Goal: Browse casually

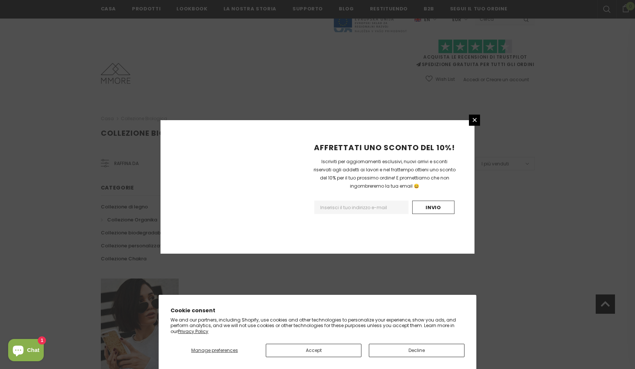
scroll to position [391, 0]
